Goal: Task Accomplishment & Management: Understand process/instructions

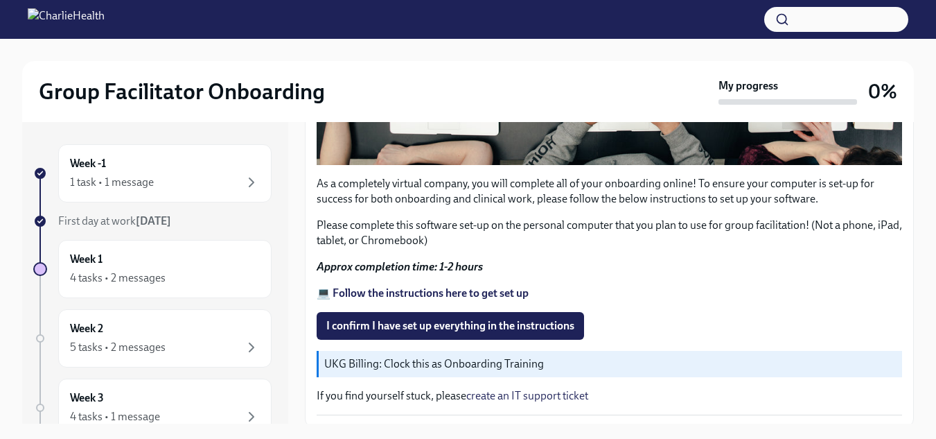
scroll to position [494, 0]
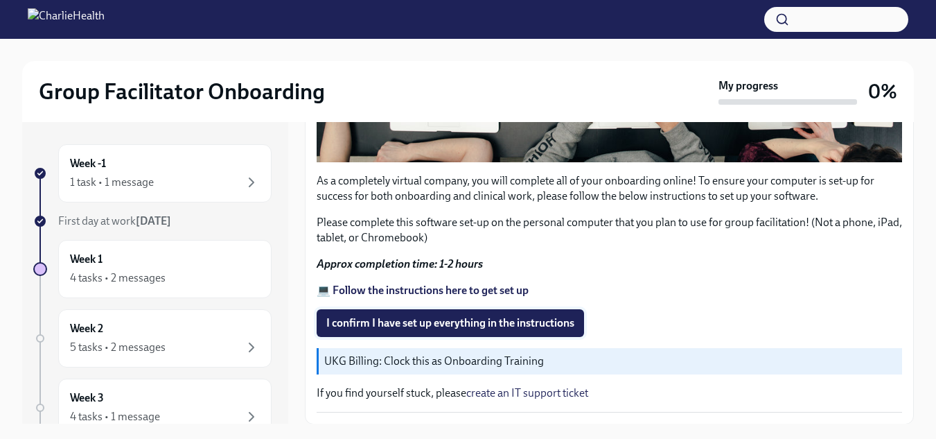
click at [432, 317] on span "I confirm I have set up everything in the instructions" at bounding box center [450, 323] width 248 height 14
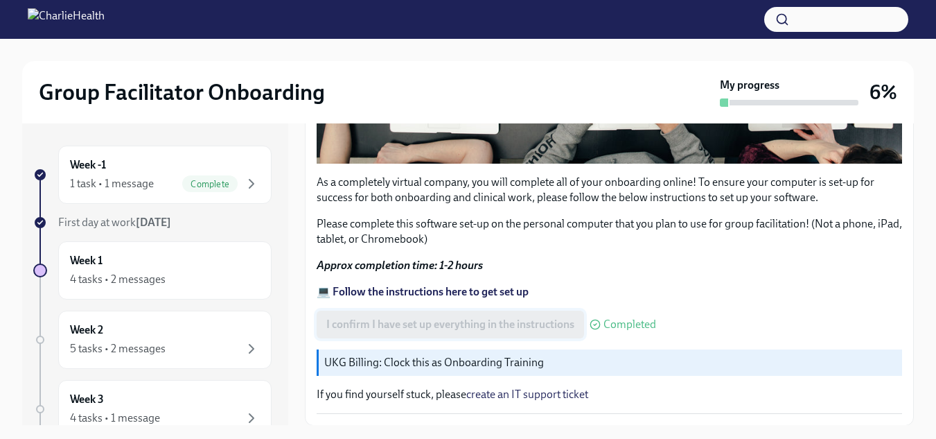
scroll to position [533, 0]
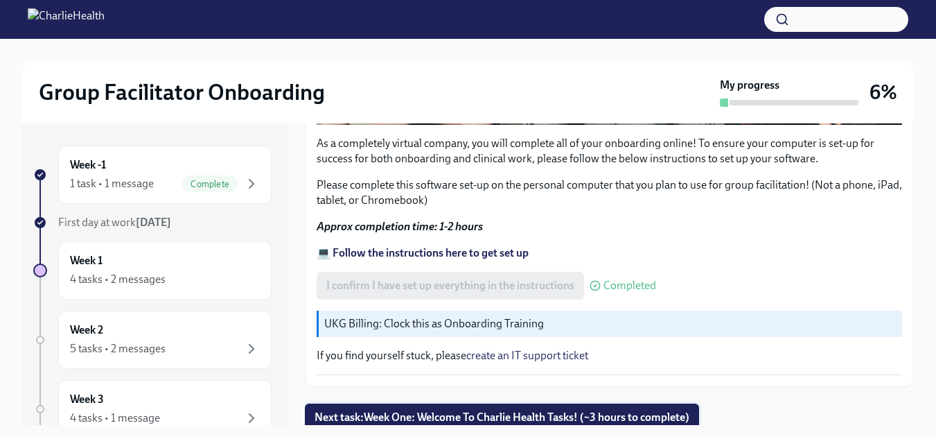
click at [449, 417] on span "Next task : Week One: Welcome To Charlie Health Tasks! (~3 hours to complete)" at bounding box center [502, 417] width 375 height 14
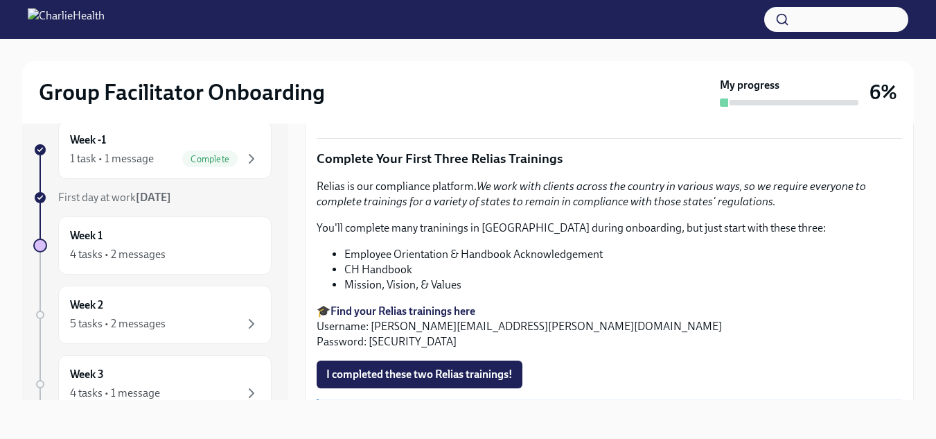
scroll to position [1629, 0]
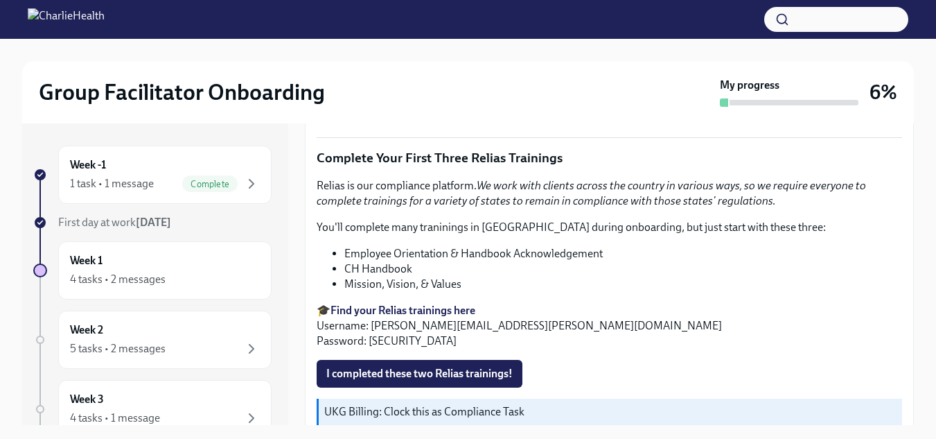
scroll to position [1669, 0]
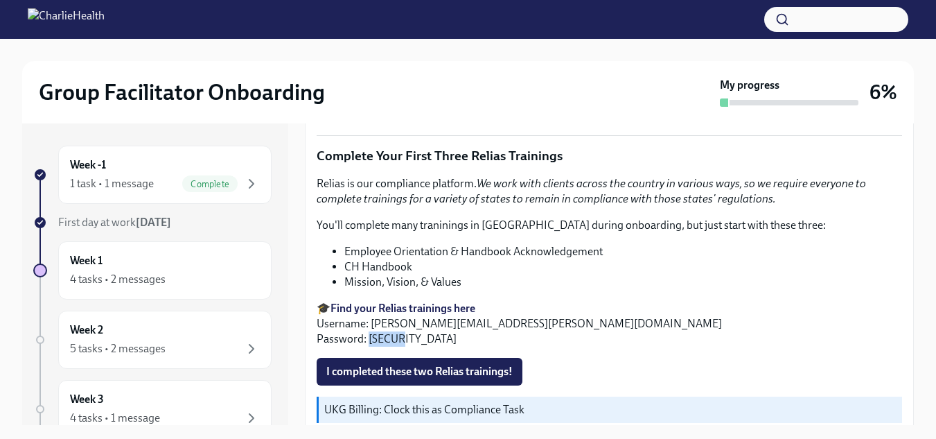
drag, startPoint x: 400, startPoint y: 315, endPoint x: 369, endPoint y: 319, distance: 30.7
click at [369, 319] on p "🎓 Find your Relias trainings here Username: [PERSON_NAME][EMAIL_ADDRESS][PERSON…" at bounding box center [610, 324] width 586 height 46
copy p "ch1234"
click at [437, 301] on strong "Find your Relias trainings here" at bounding box center [403, 307] width 145 height 13
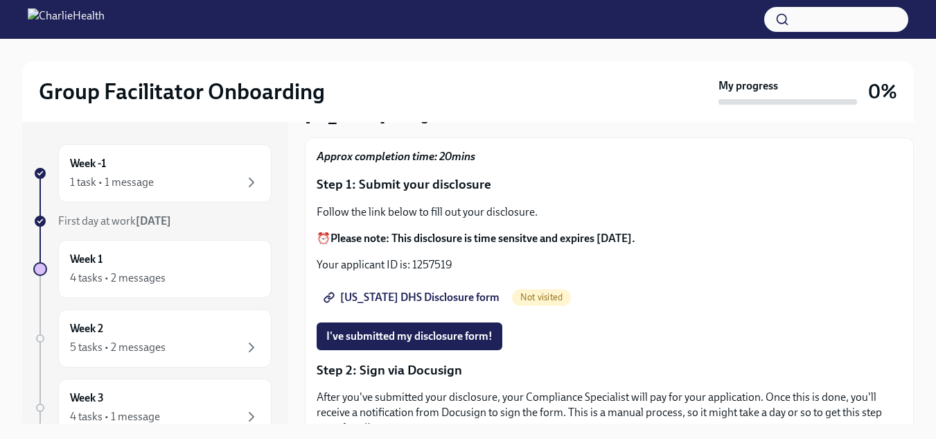
scroll to position [97, 0]
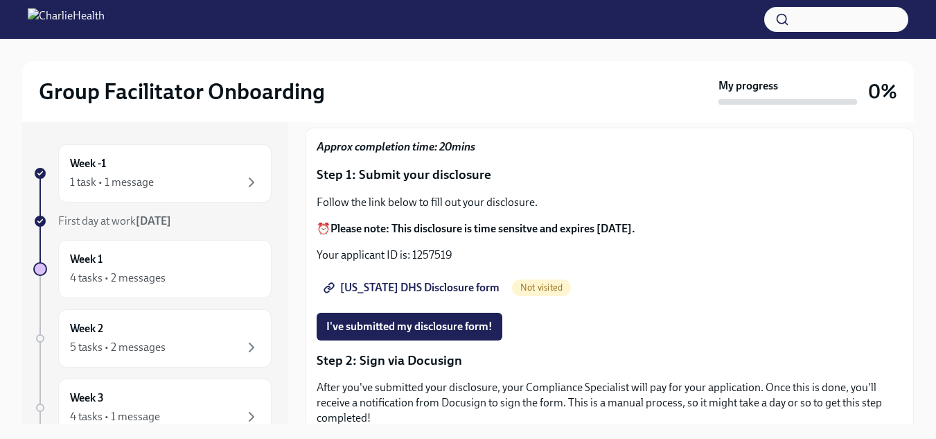
click at [394, 286] on span "Utah DHS Disclosure form" at bounding box center [412, 288] width 173 height 14
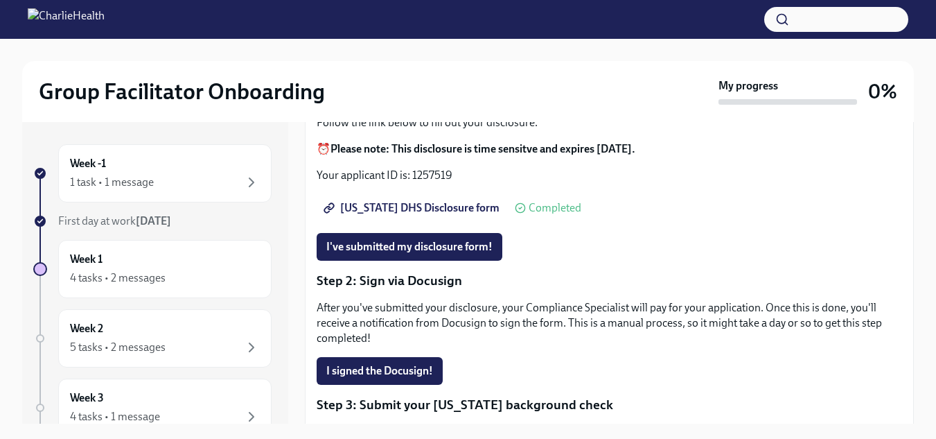
scroll to position [174, 0]
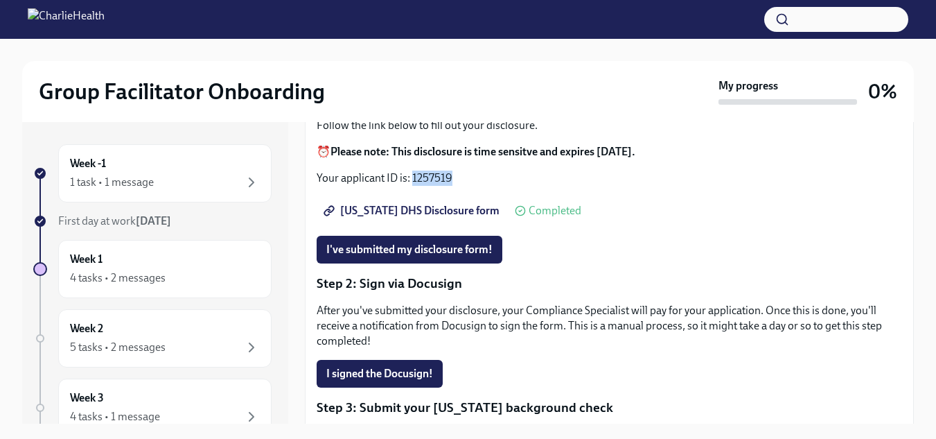
drag, startPoint x: 457, startPoint y: 175, endPoint x: 412, endPoint y: 175, distance: 44.4
click at [412, 175] on p "Your applicant ID is: 1257519" at bounding box center [610, 178] width 586 height 15
copy p "1257519"
click at [429, 246] on span "I've submitted my disclosure form!" at bounding box center [409, 250] width 166 height 14
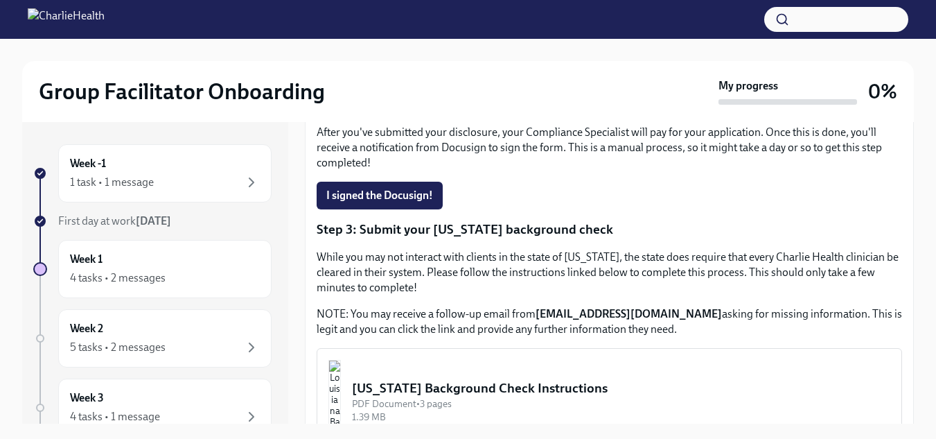
scroll to position [350, 0]
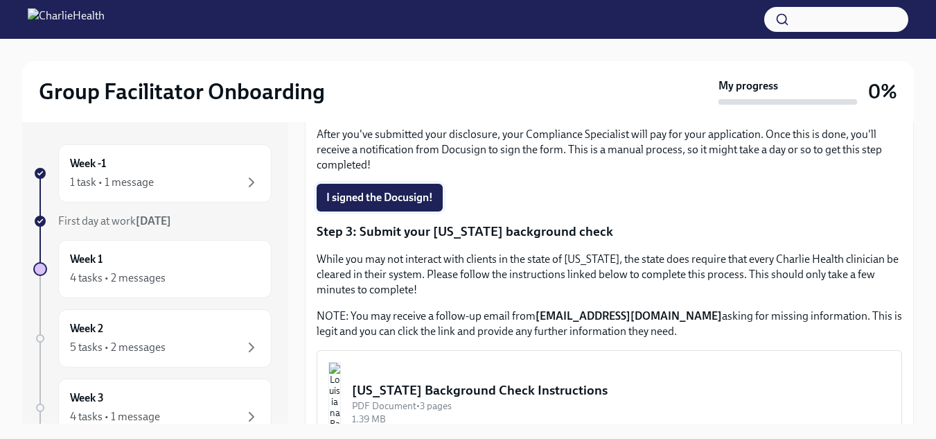
click at [392, 189] on button "I signed the Docusign!" at bounding box center [380, 198] width 126 height 28
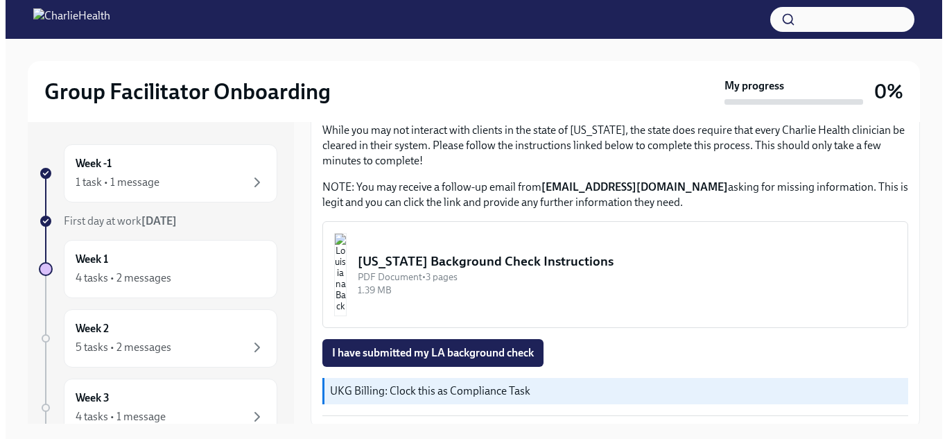
scroll to position [483, 0]
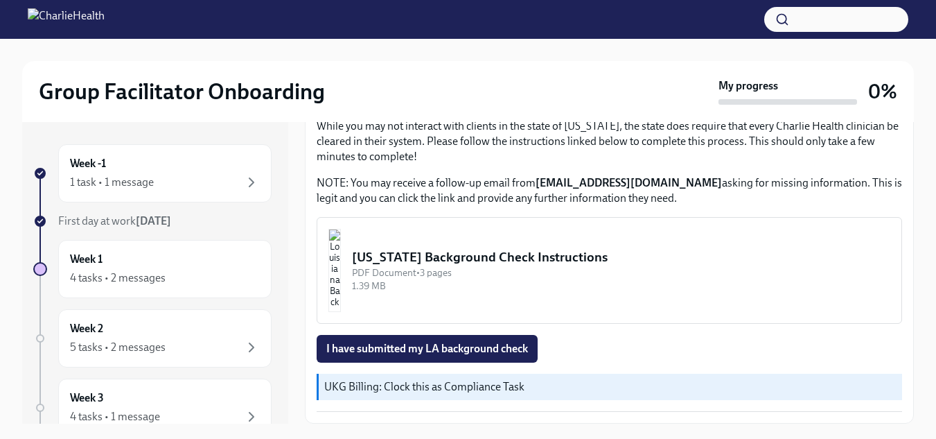
click at [430, 273] on div "PDF Document • 3 pages" at bounding box center [621, 272] width 539 height 13
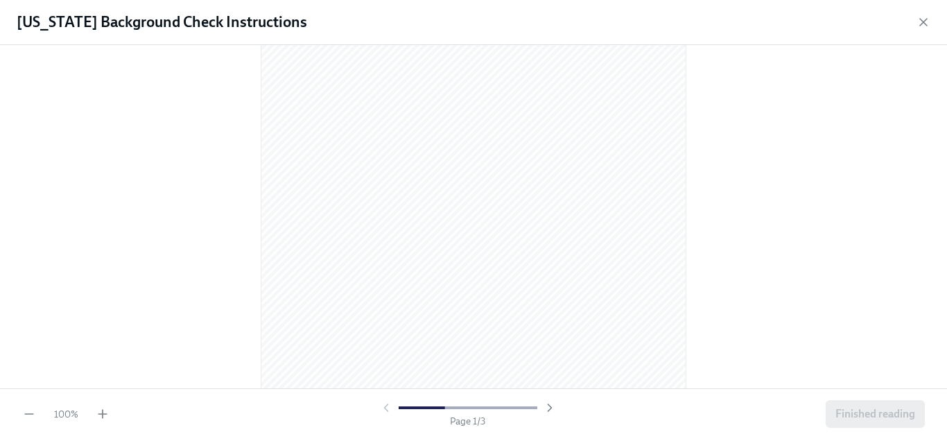
scroll to position [0, 0]
